Goal: Task Accomplishment & Management: Complete application form

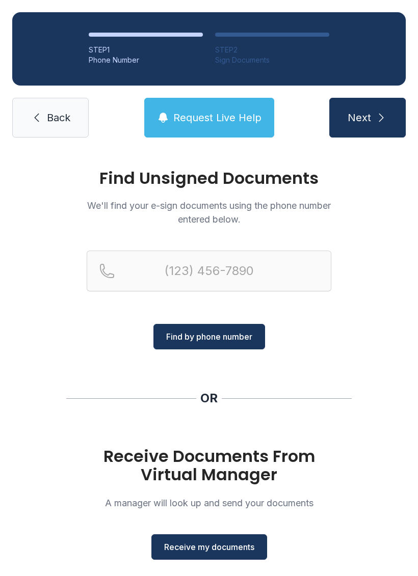
click at [211, 548] on span "Receive my documents" at bounding box center [209, 547] width 90 height 12
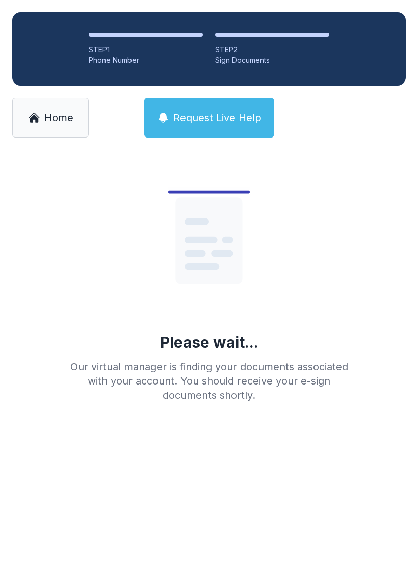
click at [66, 128] on link "Home" at bounding box center [50, 118] width 76 height 40
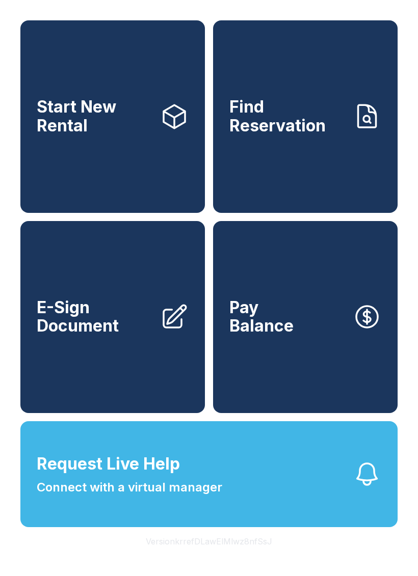
click at [118, 377] on link "E-Sign Document" at bounding box center [112, 317] width 184 height 192
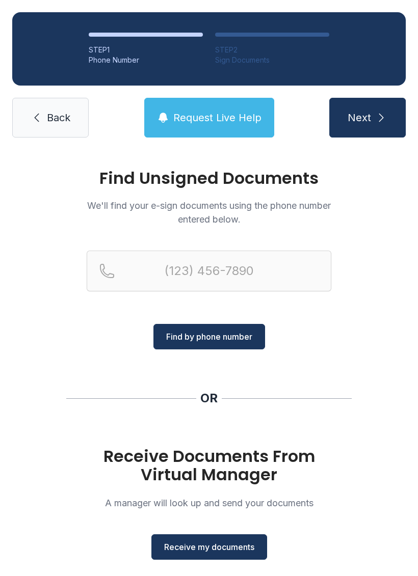
click at [197, 550] on span "Receive my documents" at bounding box center [209, 547] width 90 height 12
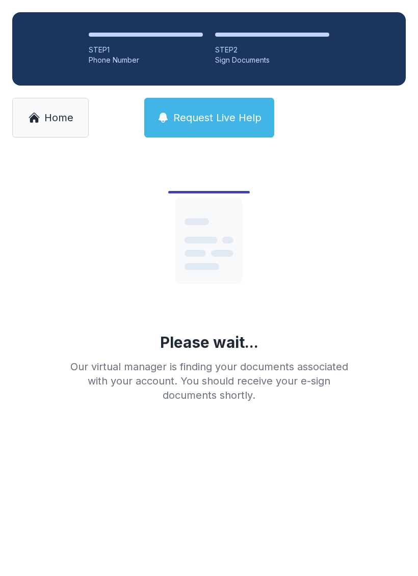
click at [71, 127] on link "Home" at bounding box center [50, 118] width 76 height 40
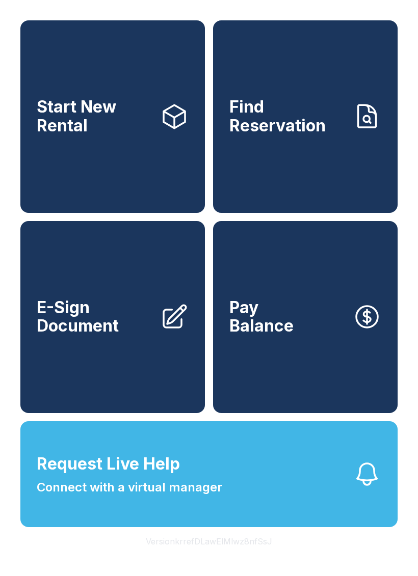
click at [88, 365] on link "E-Sign Document" at bounding box center [112, 317] width 184 height 192
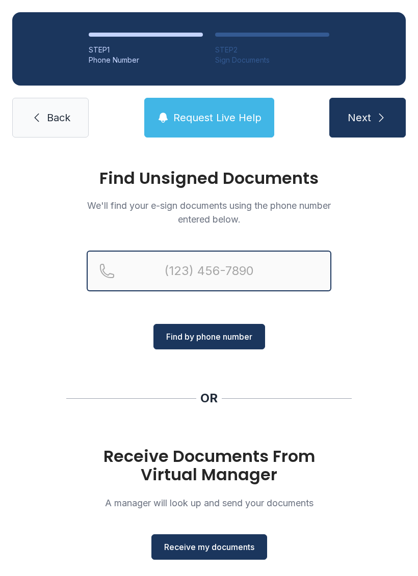
click at [175, 280] on input "Reservation phone number" at bounding box center [209, 271] width 244 height 41
type input "[PHONE_NUMBER]"
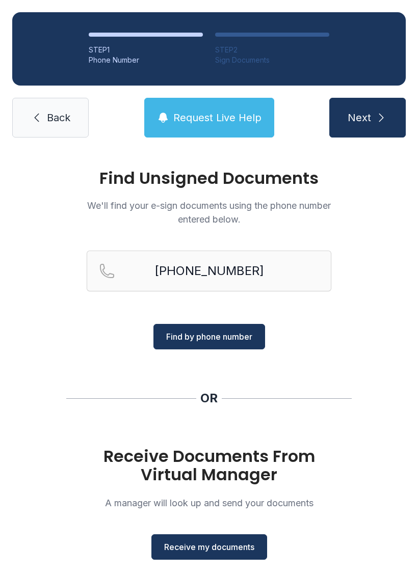
click at [232, 340] on span "Find by phone number" at bounding box center [209, 336] width 86 height 12
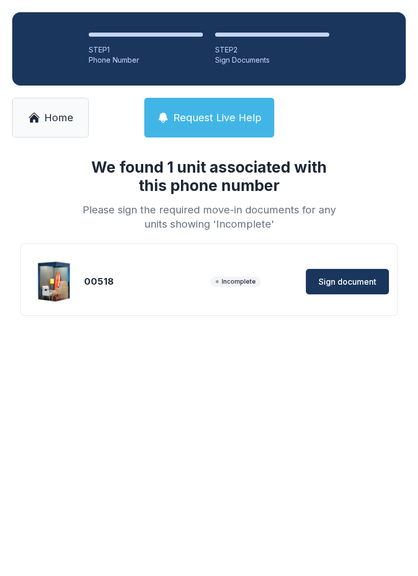
click at [352, 280] on span "Sign document" at bounding box center [347, 281] width 58 height 12
click at [241, 282] on span "Incomplete" at bounding box center [235, 281] width 50 height 10
click at [48, 122] on span "Home" at bounding box center [58, 117] width 29 height 14
